Goal: Information Seeking & Learning: Learn about a topic

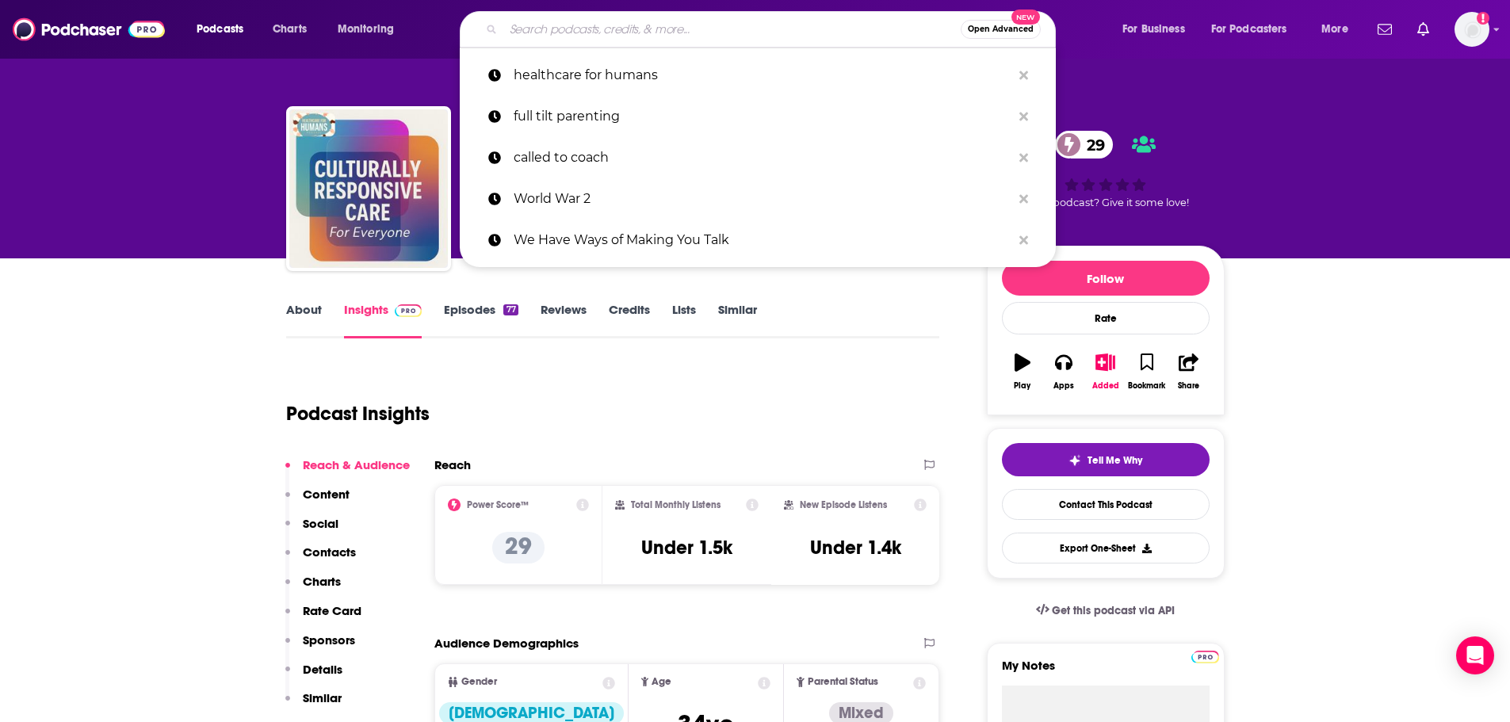
click at [631, 27] on input "Search podcasts, credits, & more..." at bounding box center [731, 29] width 457 height 25
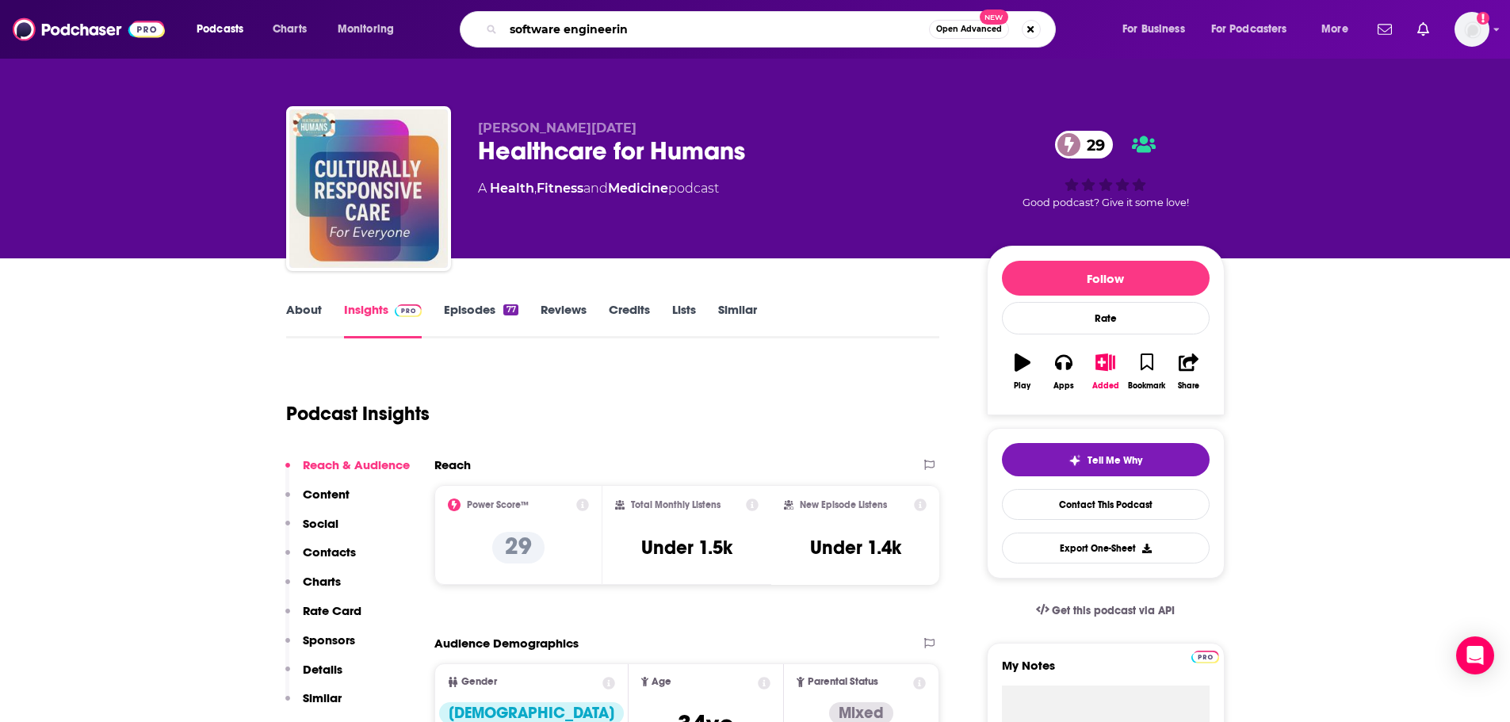
type input "software engineering"
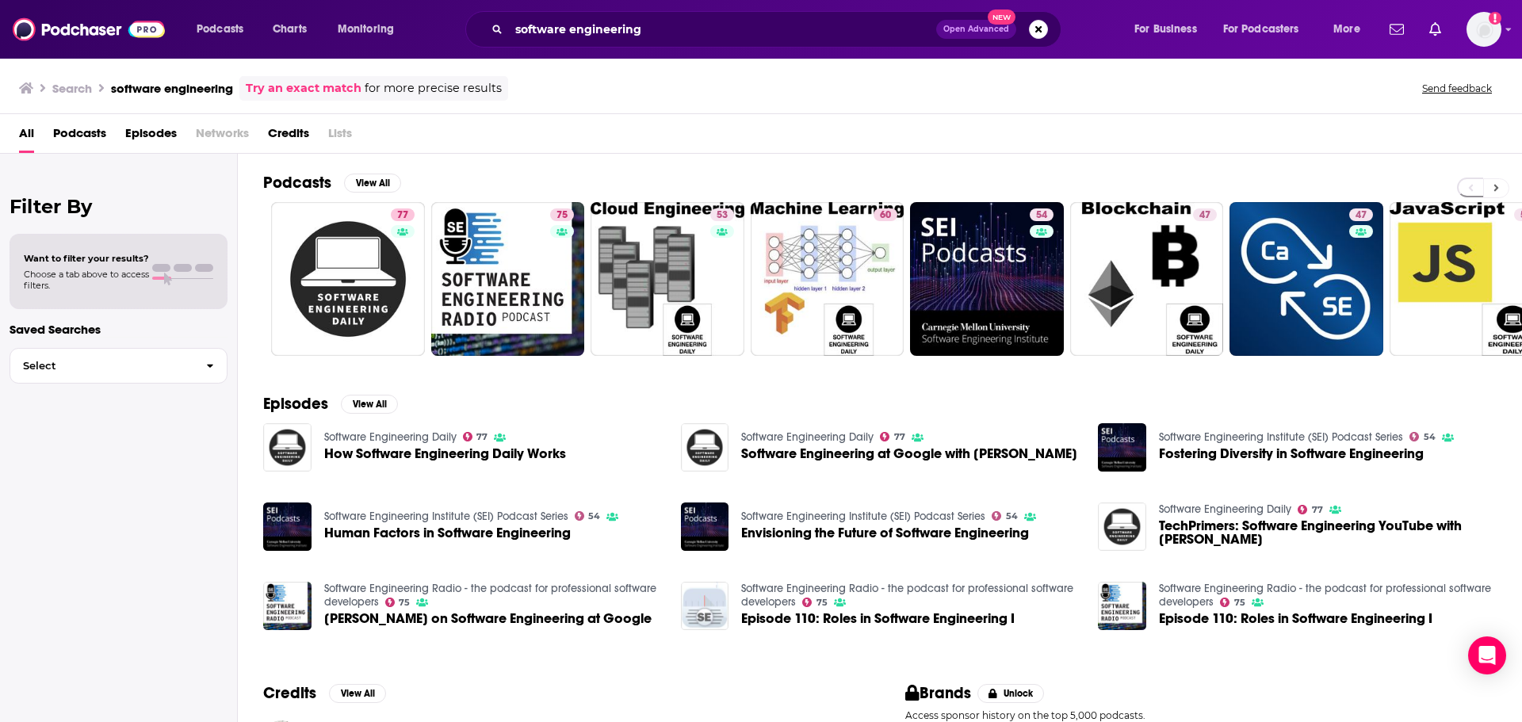
click at [1496, 196] on button at bounding box center [1496, 188] width 26 height 20
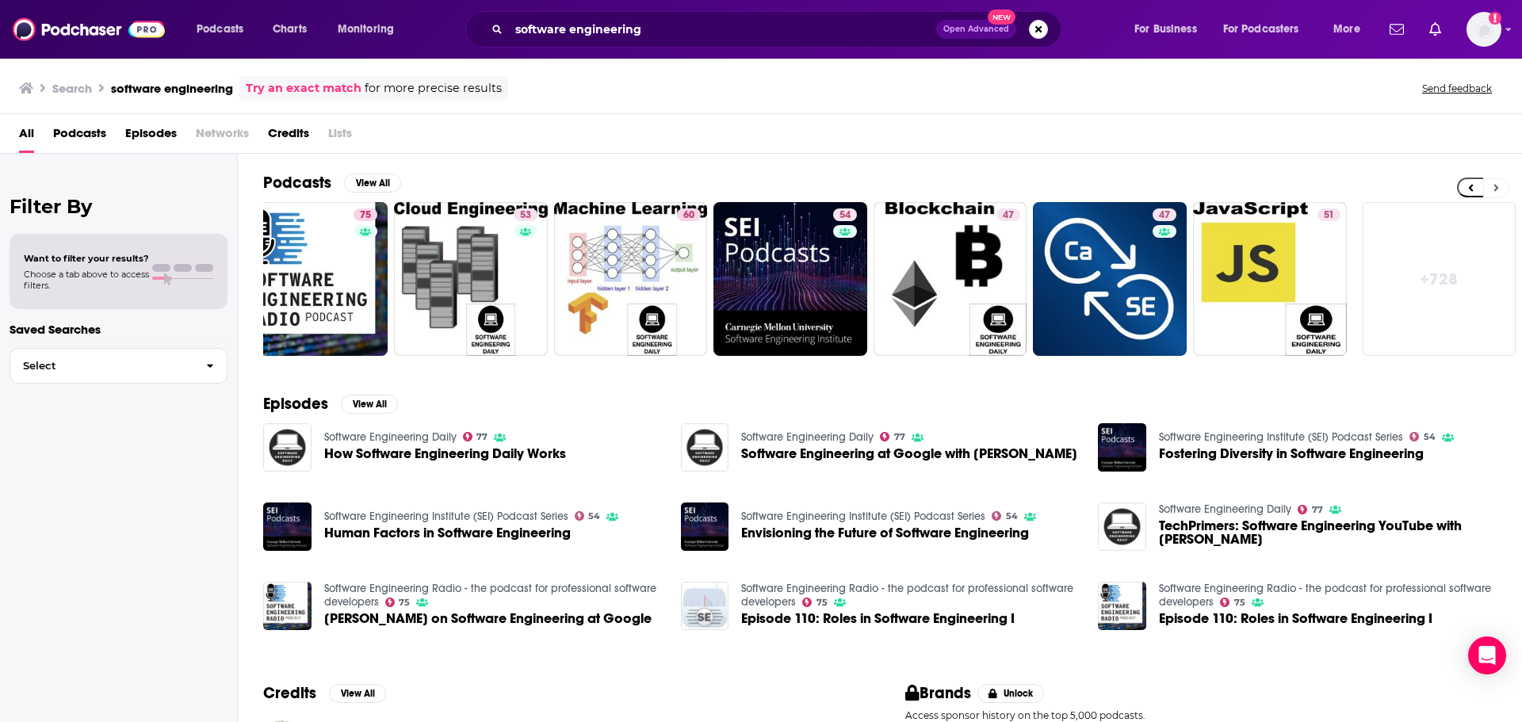
scroll to position [0, 197]
click at [76, 144] on span "Podcasts" at bounding box center [79, 137] width 53 height 33
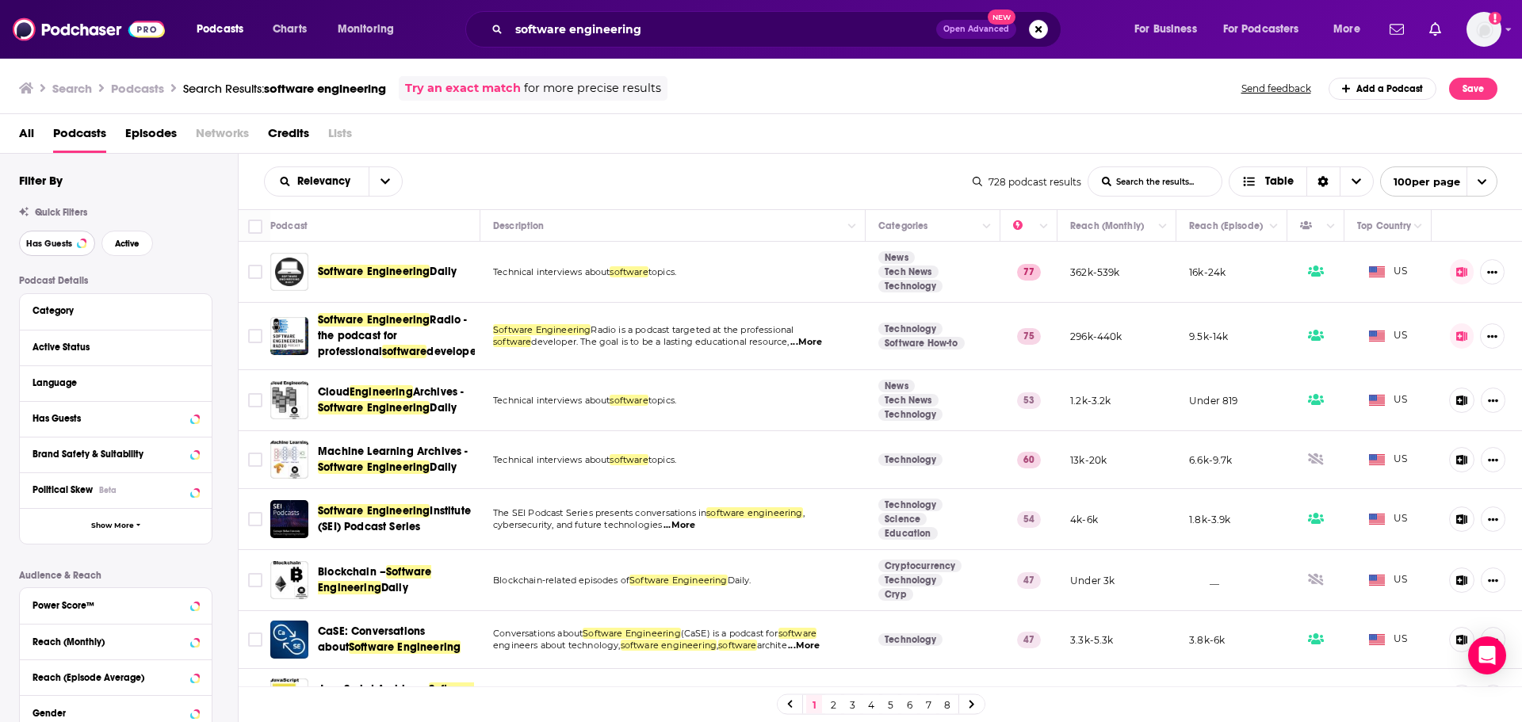
click at [47, 242] on span "Has Guests" at bounding box center [49, 243] width 46 height 9
